Goal: Task Accomplishment & Management: Use online tool/utility

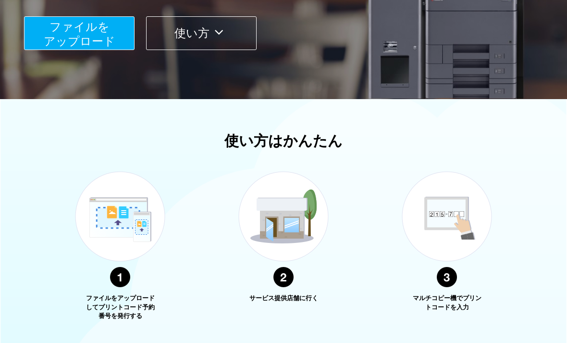
scroll to position [330, 0]
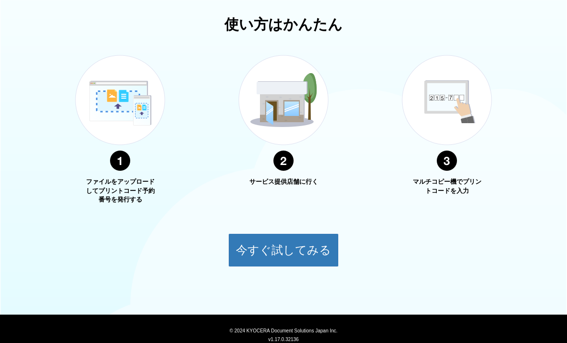
click at [294, 246] on button "今すぐ試してみる" at bounding box center [283, 250] width 111 height 34
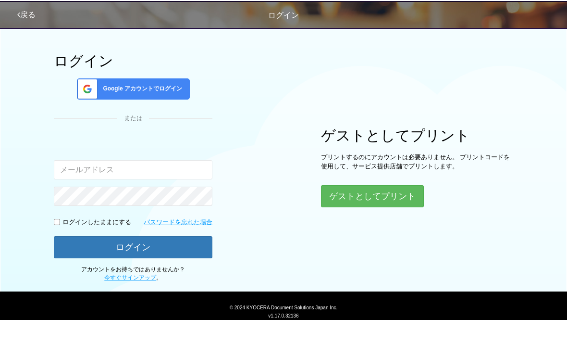
scroll to position [25, 0]
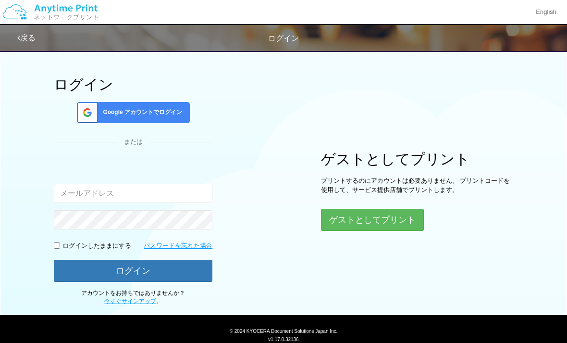
click at [361, 209] on button "ゲストとしてプリント" at bounding box center [372, 220] width 103 height 22
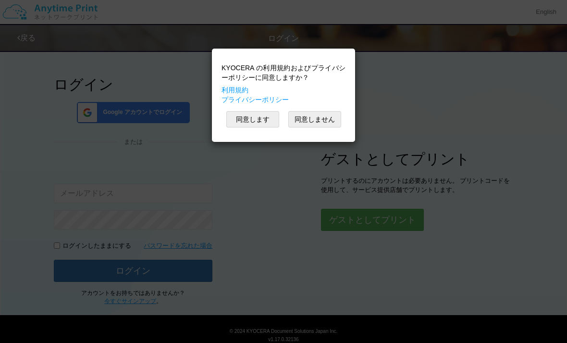
click at [265, 126] on button "同意します" at bounding box center [252, 119] width 53 height 16
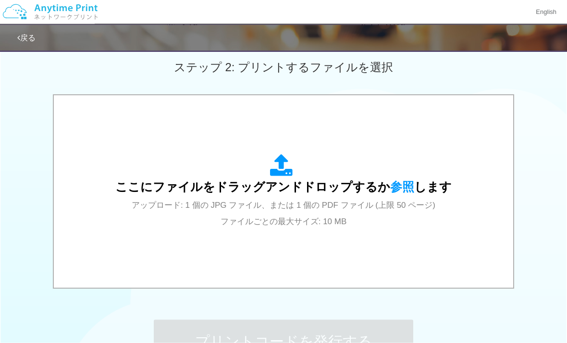
scroll to position [271, 0]
click at [345, 237] on div "ここにファイルをドラッグアンドドロップするか 参照 します アップロード: 1 個の JPG ファイル、または 1 個の PDF ファイル (上限 50 ペー…" at bounding box center [283, 191] width 440 height 173
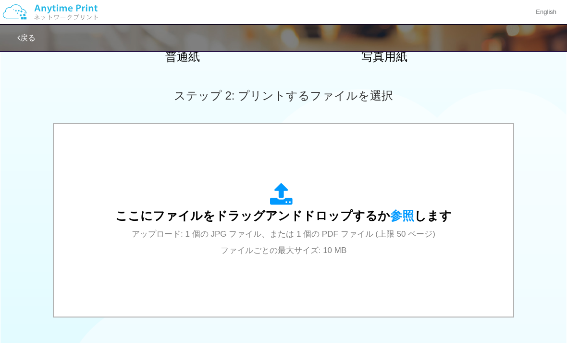
scroll to position [215, 0]
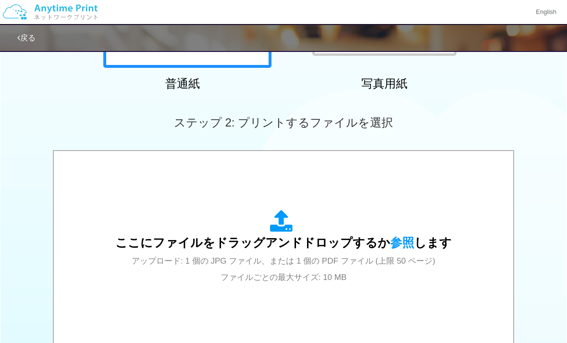
click at [381, 230] on div "ここにファイルをドラッグアンドドロップするか 参照 します アップロード: 1 個の JPG ファイル、または 1 個の PDF ファイル (上限 50 ペー…" at bounding box center [283, 247] width 336 height 75
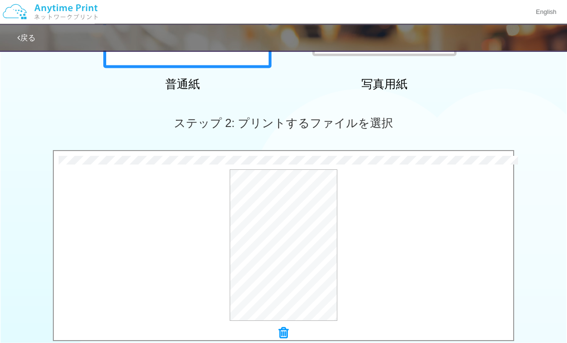
click at [0, 0] on button "プレビュー" at bounding box center [0, 0] width 0 height 0
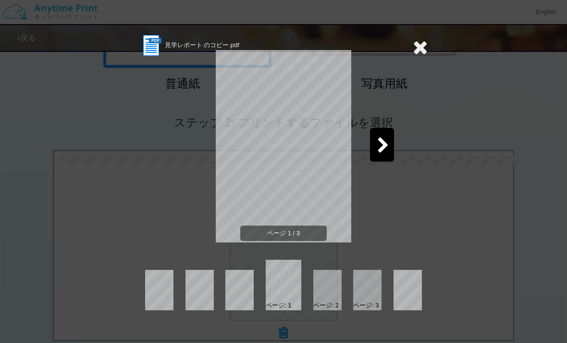
click at [388, 148] on icon at bounding box center [383, 145] width 12 height 17
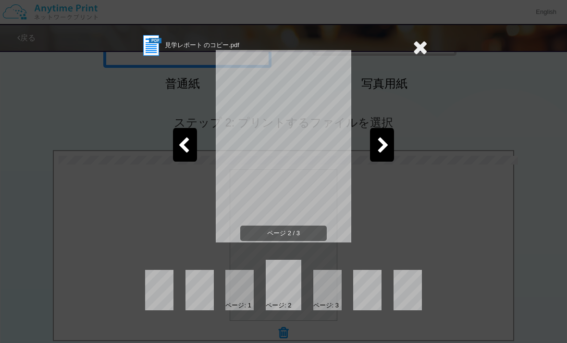
click at [392, 160] on div at bounding box center [382, 145] width 24 height 34
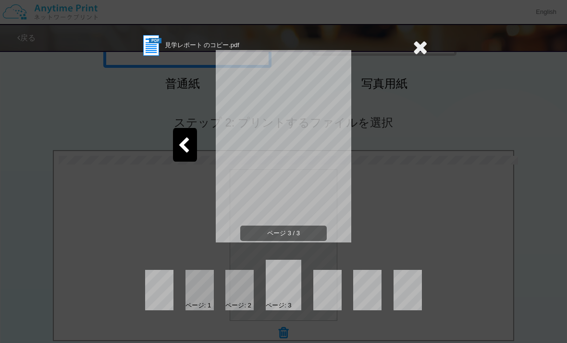
click at [417, 55] on icon at bounding box center [420, 46] width 15 height 19
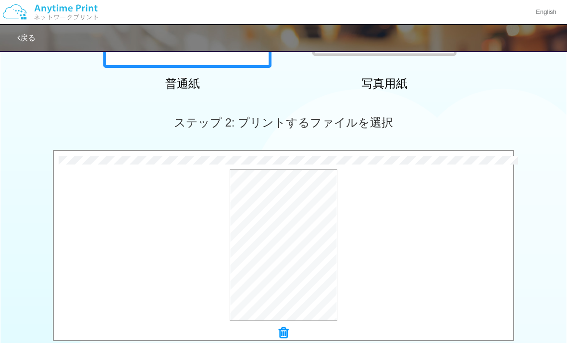
click at [285, 329] on icon at bounding box center [284, 332] width 10 height 12
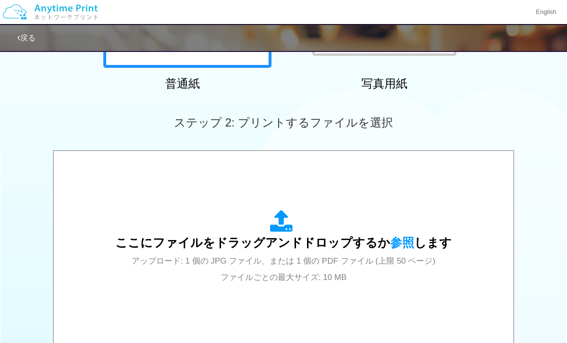
click at [317, 260] on span "アップロード: 1 個の JPG ファイル、または 1 個の PDF ファイル (上限 50 ページ) ファイルごとの最大サイズ: 10 MB" at bounding box center [284, 268] width 304 height 25
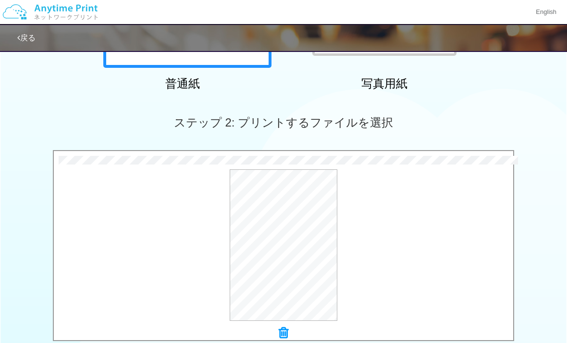
click at [0, 0] on button "プレビュー" at bounding box center [0, 0] width 0 height 0
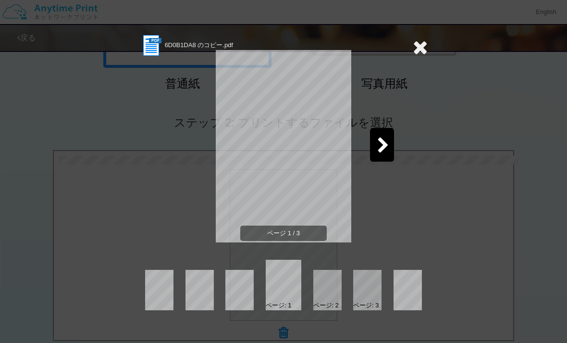
click at [389, 154] on icon at bounding box center [383, 145] width 12 height 17
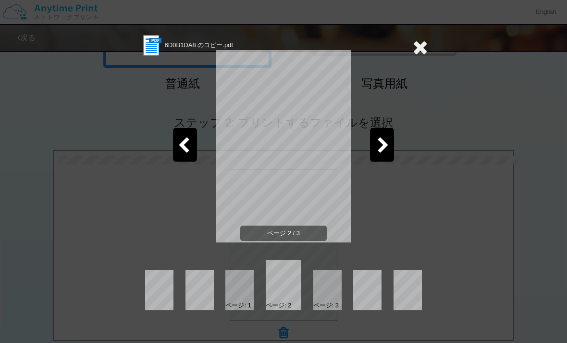
click at [384, 150] on icon at bounding box center [383, 145] width 12 height 17
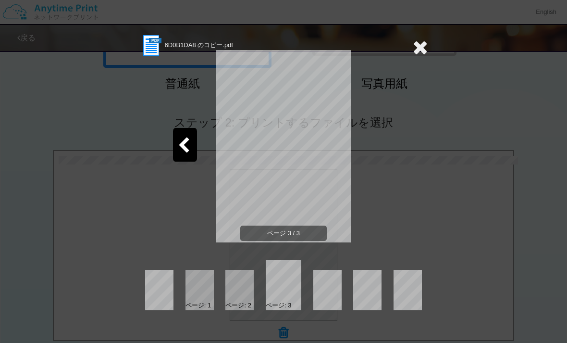
click at [419, 54] on icon at bounding box center [420, 46] width 15 height 19
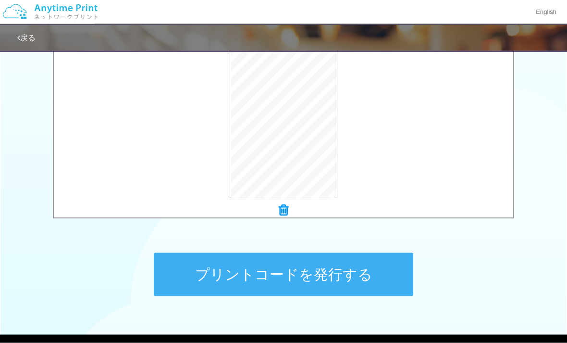
scroll to position [357, 0]
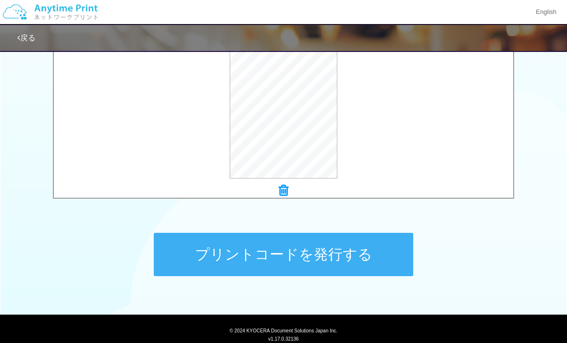
click at [330, 264] on button "プリントコードを発行する" at bounding box center [283, 254] width 259 height 43
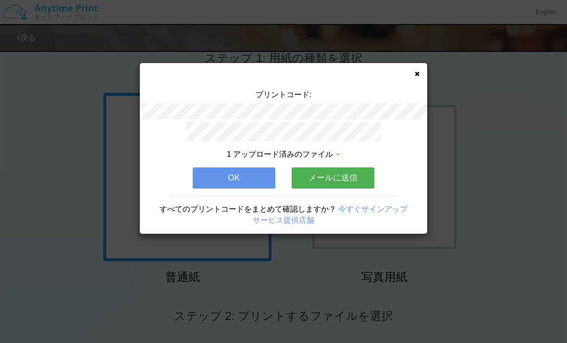
scroll to position [24, 0]
click at [233, 185] on button "OK" at bounding box center [234, 177] width 83 height 21
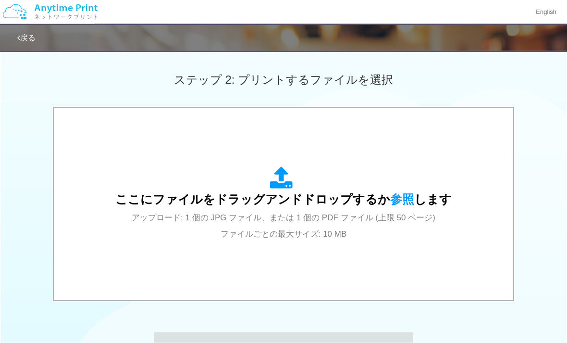
scroll to position [258, 0]
